Goal: Task Accomplishment & Management: Manage account settings

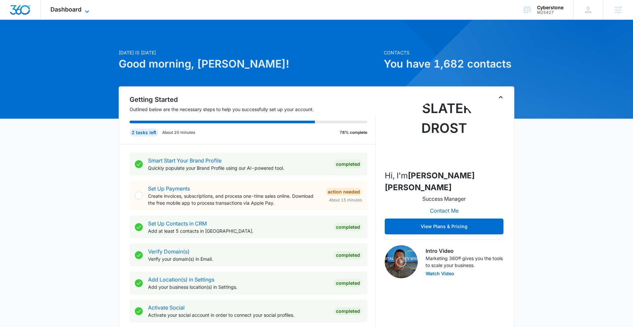
click at [83, 9] on icon at bounding box center [87, 12] width 8 height 8
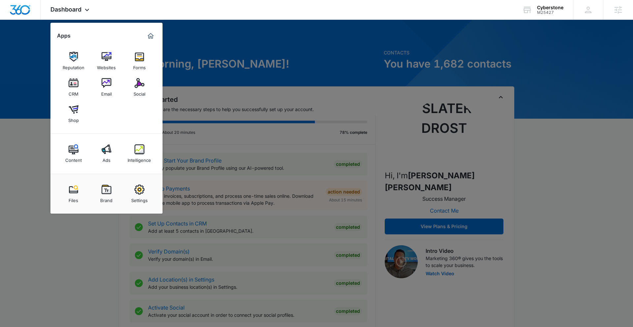
click at [106, 192] on img at bounding box center [107, 190] width 10 height 10
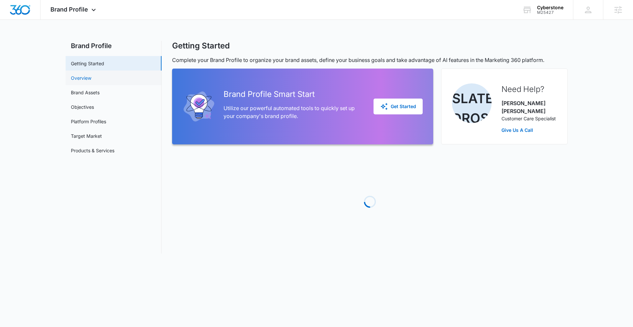
click at [91, 76] on link "Overview" at bounding box center [81, 78] width 20 height 7
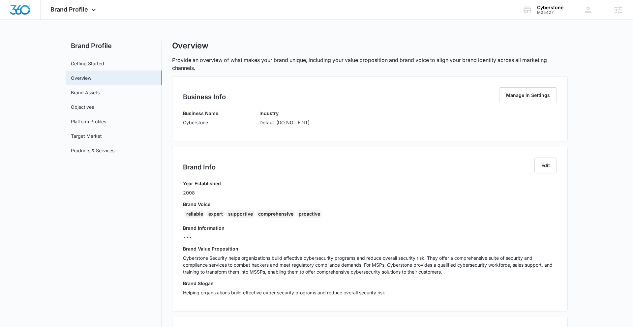
click at [184, 121] on p "Cyberstone" at bounding box center [200, 122] width 35 height 7
drag, startPoint x: 183, startPoint y: 122, endPoint x: 213, endPoint y: 123, distance: 29.7
click at [213, 123] on p "Cyberstone" at bounding box center [200, 122] width 35 height 7
copy p "Cyberstone"
drag, startPoint x: 184, startPoint y: 215, endPoint x: 319, endPoint y: 214, distance: 134.9
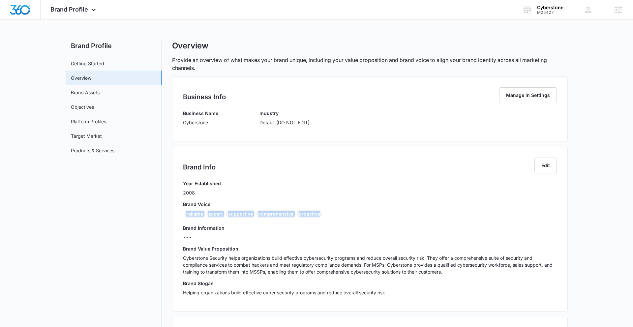
click at [319, 214] on div "reliable expert supportive comprehensive proactive" at bounding box center [370, 215] width 374 height 11
copy div "reliable expert supportive comprehensive proactive"
